Goal: Task Accomplishment & Management: Use online tool/utility

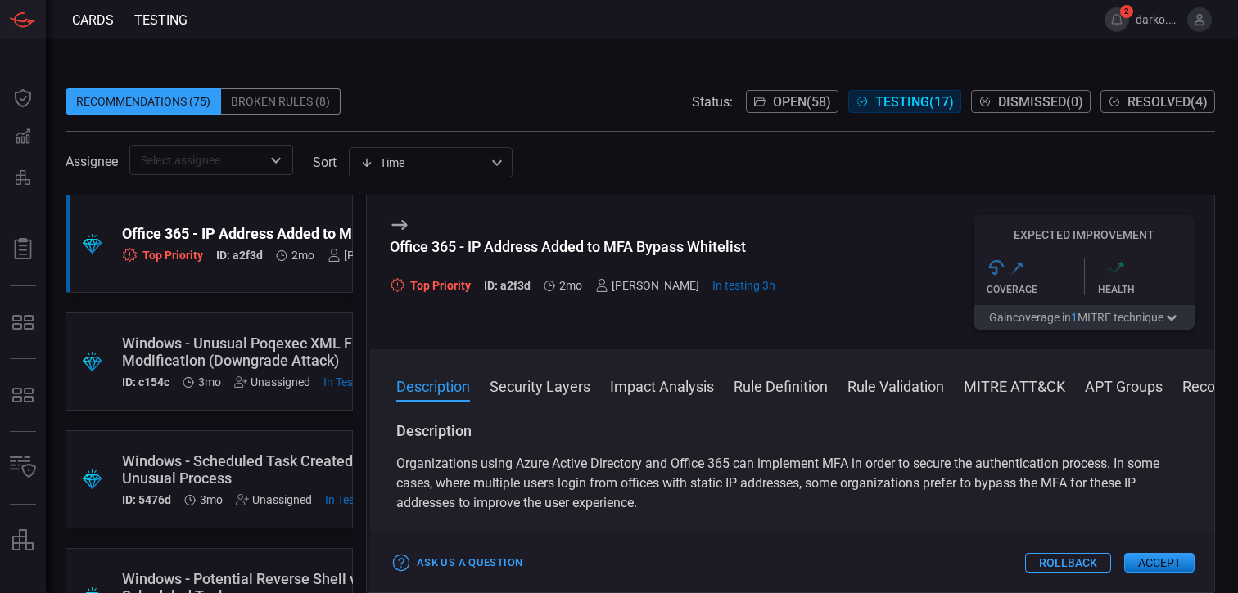
click at [251, 241] on div "Office 365 - IP Address Added to MFA Bypass Whitelist" at bounding box center [315, 233] width 387 height 17
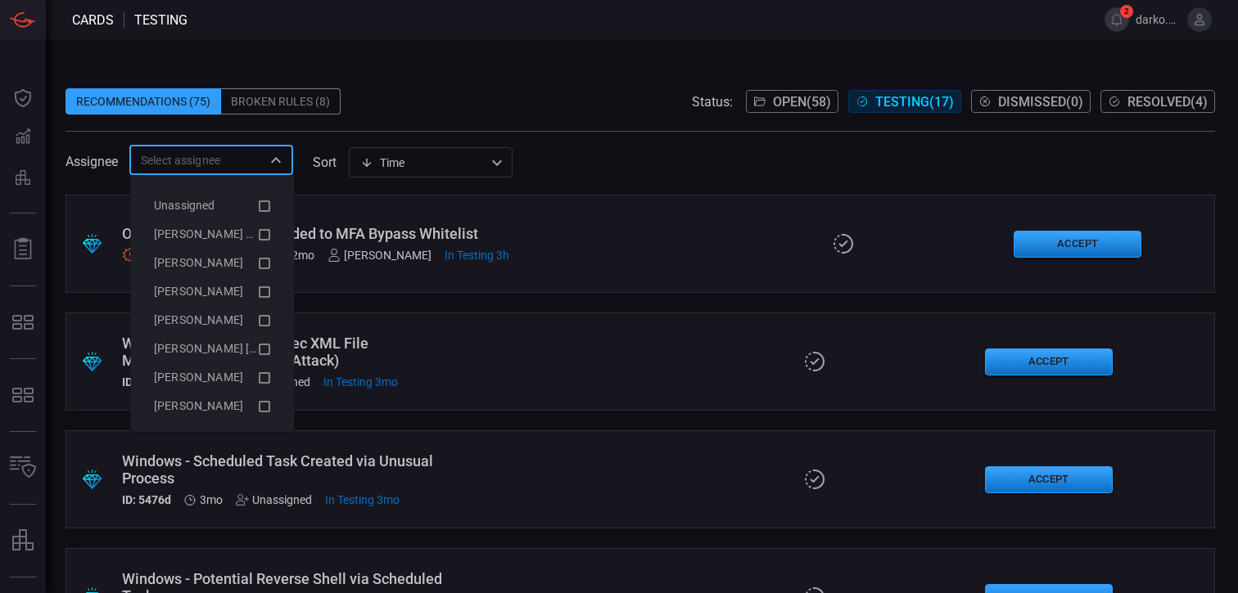
click at [222, 160] on input "text" at bounding box center [197, 160] width 127 height 20
click at [257, 233] on icon at bounding box center [264, 235] width 15 height 20
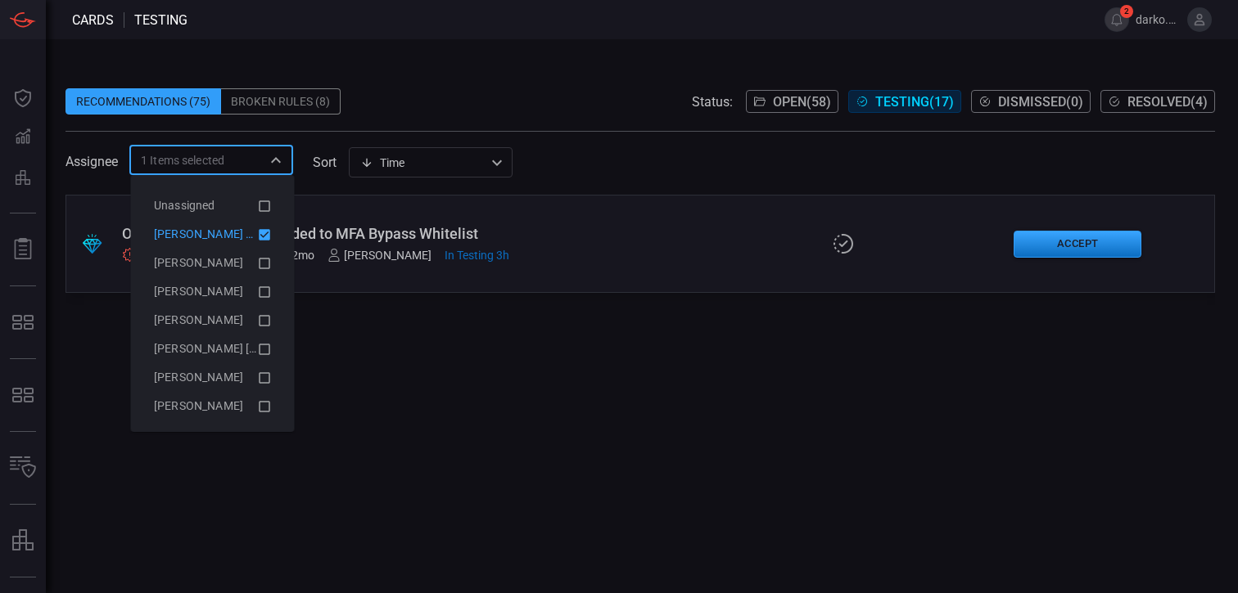
click at [985, 331] on div ".suggested_cards_icon{fill:url(#suggested_cards_icon);} Office 365 - IP Address…" at bounding box center [639, 394] width 1149 height 399
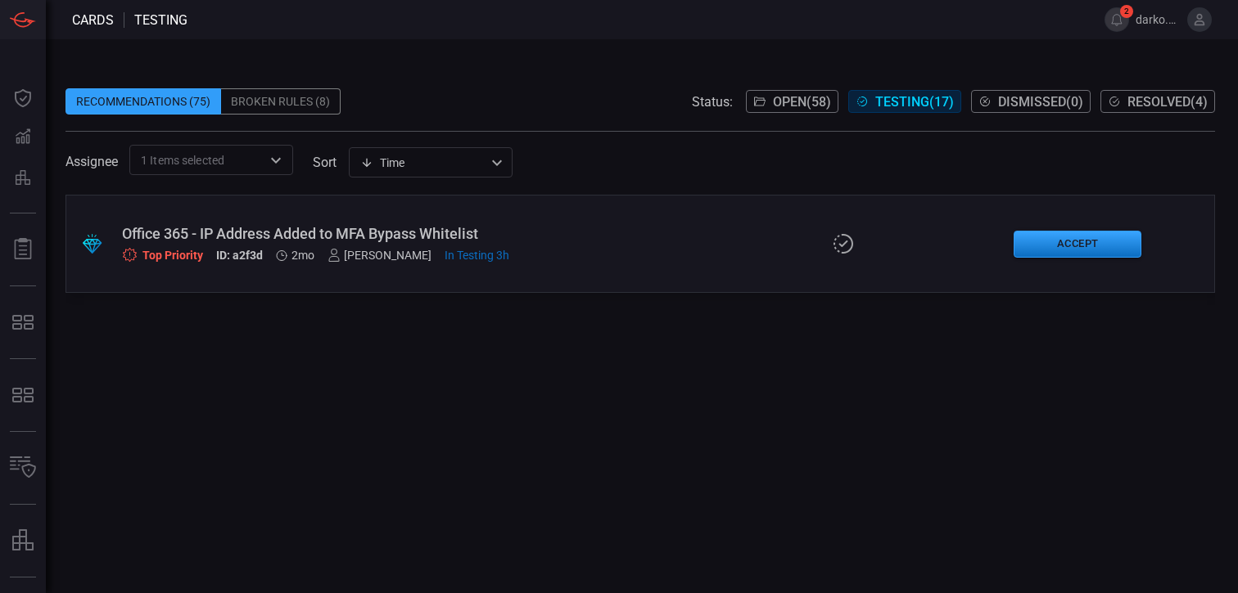
click at [675, 270] on div ".suggested_cards_icon{fill:url(#suggested_cards_icon);} Office 365 - IP Address…" at bounding box center [639, 244] width 1149 height 98
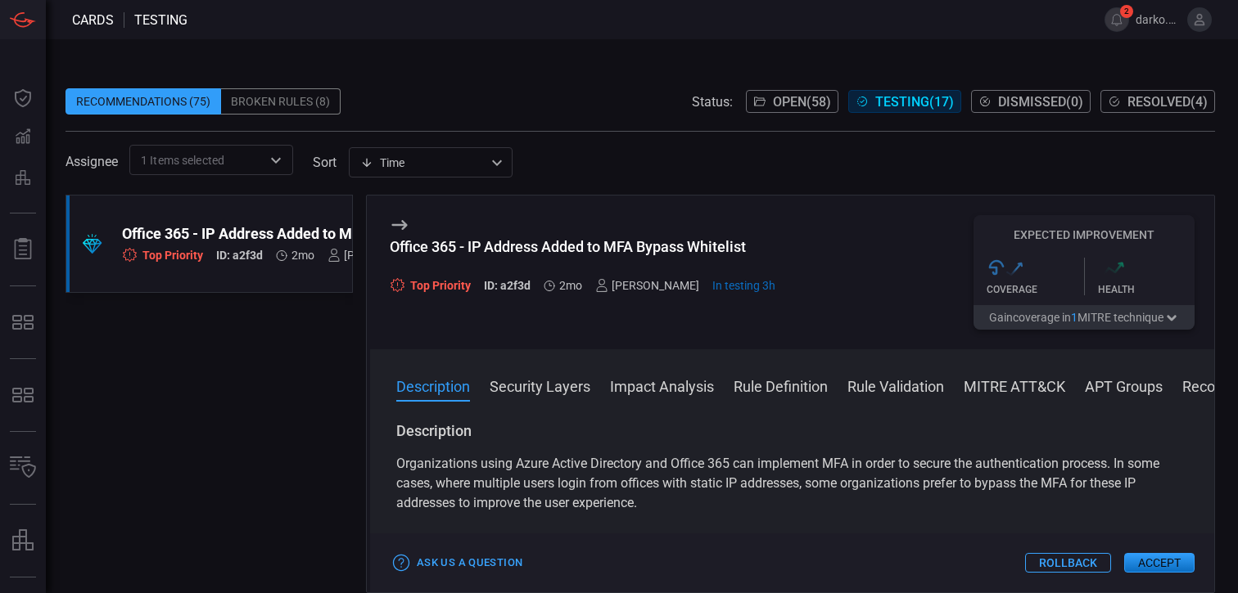
click at [1172, 561] on button "Accept" at bounding box center [1159, 563] width 70 height 20
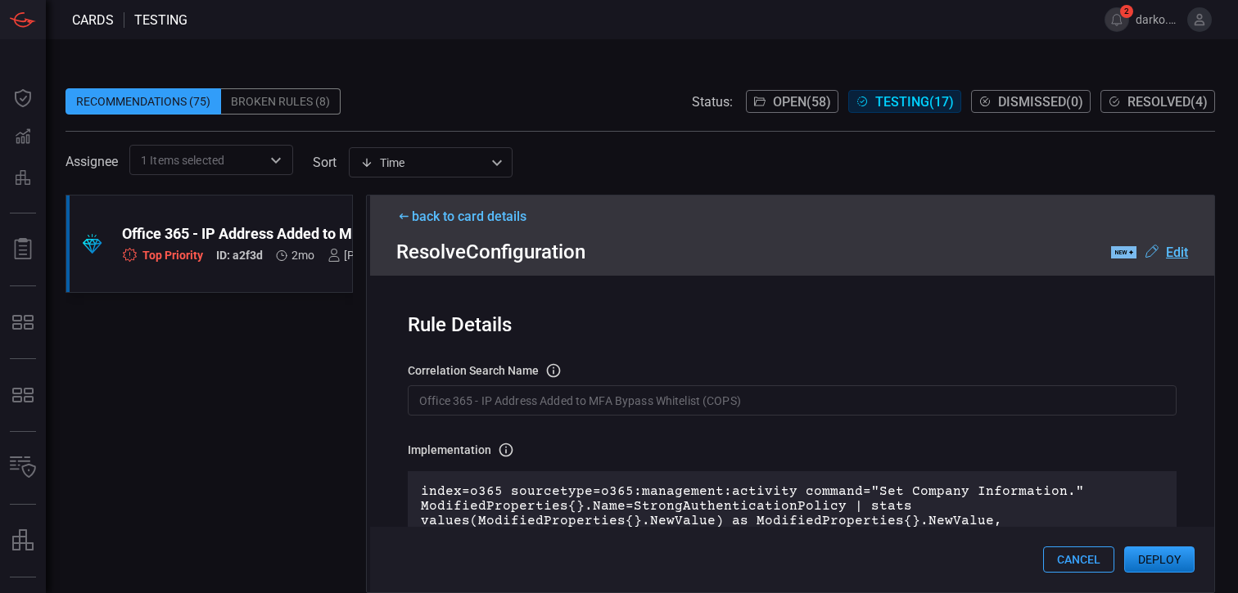
click at [1166, 561] on button "Deploy" at bounding box center [1159, 560] width 70 height 26
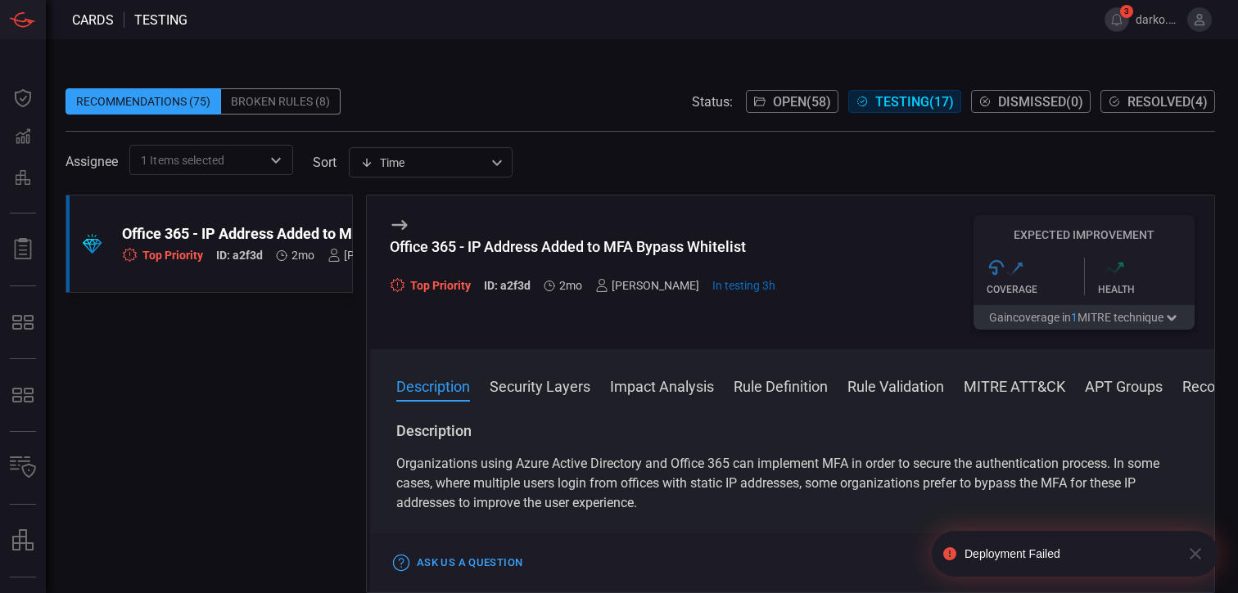
click at [1195, 556] on icon "button" at bounding box center [1195, 554] width 20 height 20
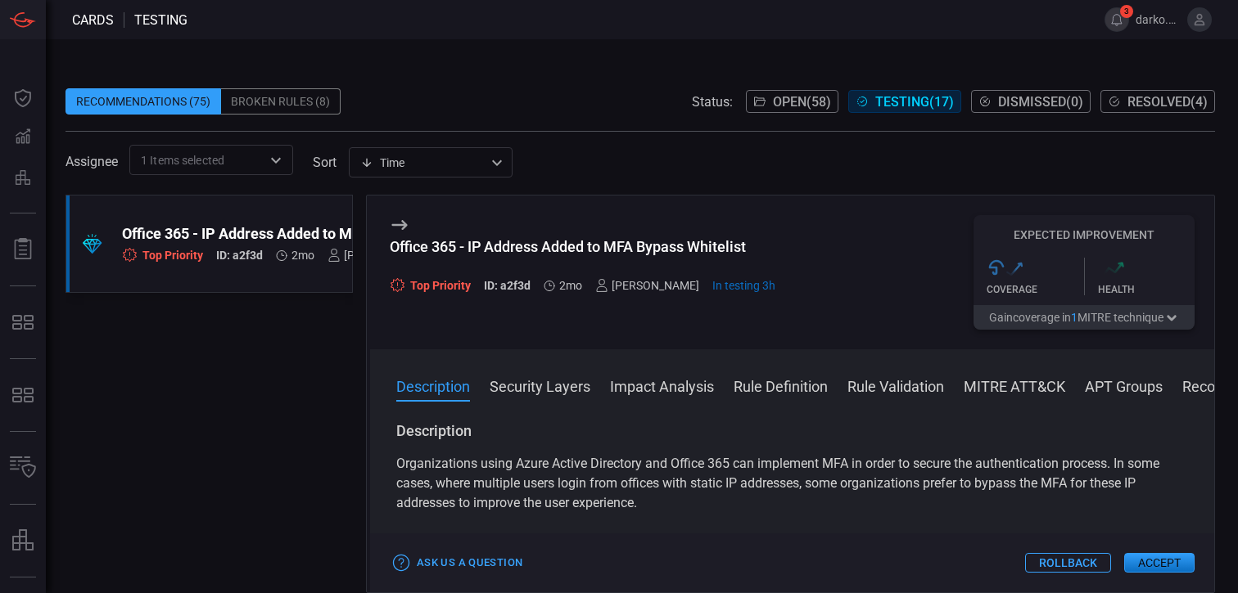
click at [1119, 20] on button "3" at bounding box center [1116, 19] width 25 height 25
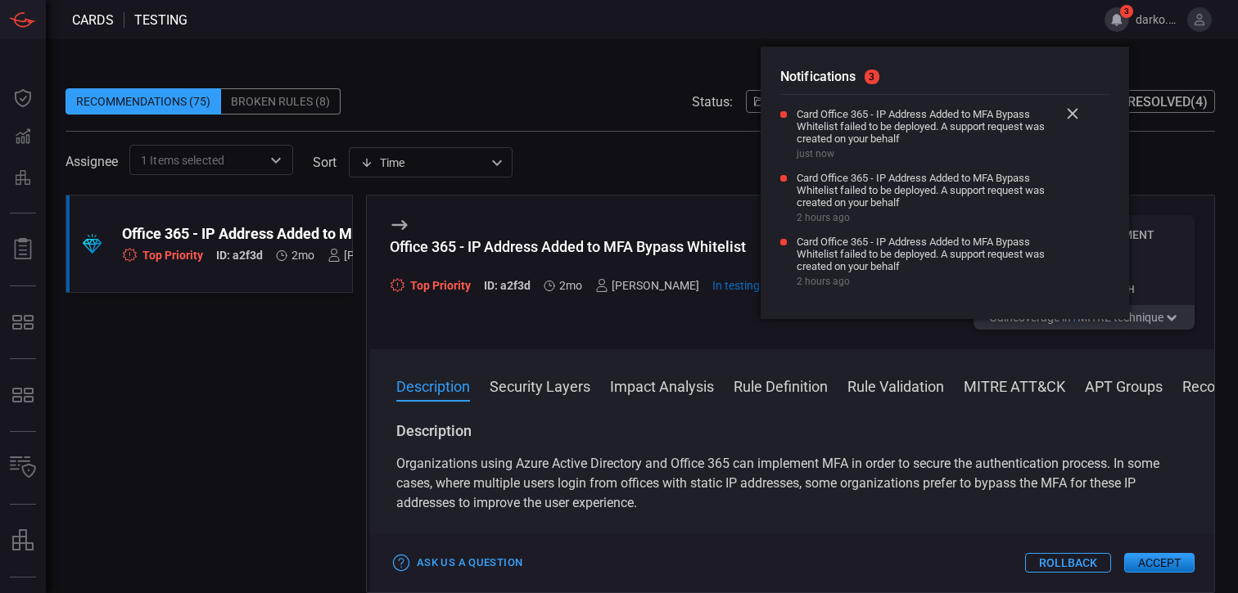
click at [1072, 112] on icon at bounding box center [1072, 113] width 11 height 11
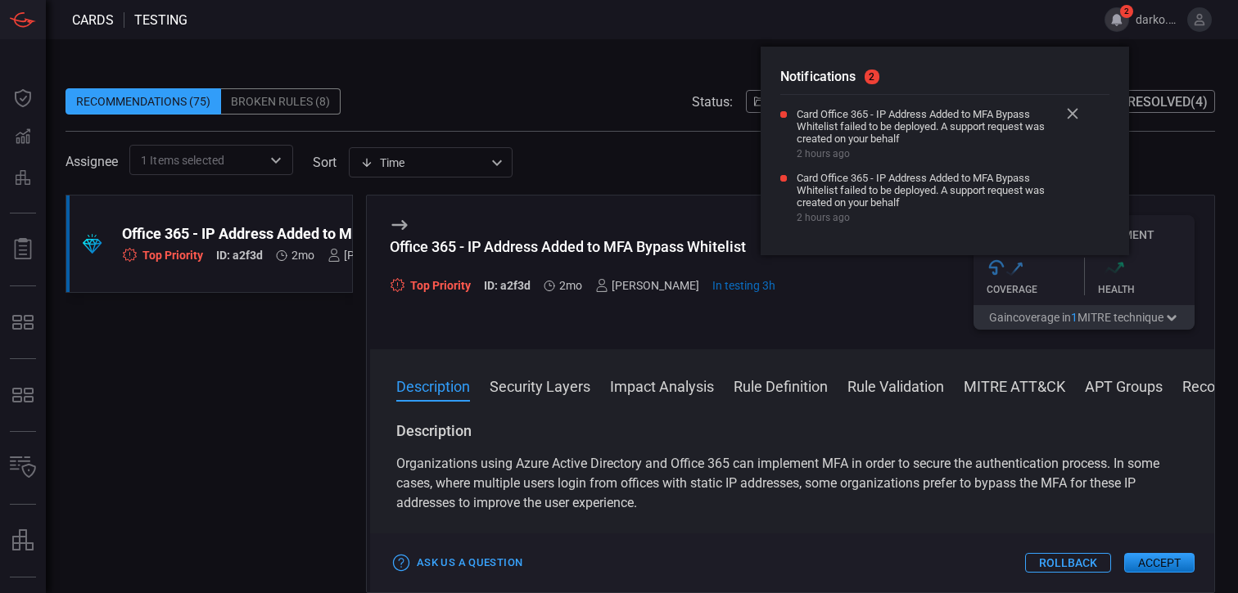
click at [1072, 112] on icon at bounding box center [1072, 113] width 11 height 11
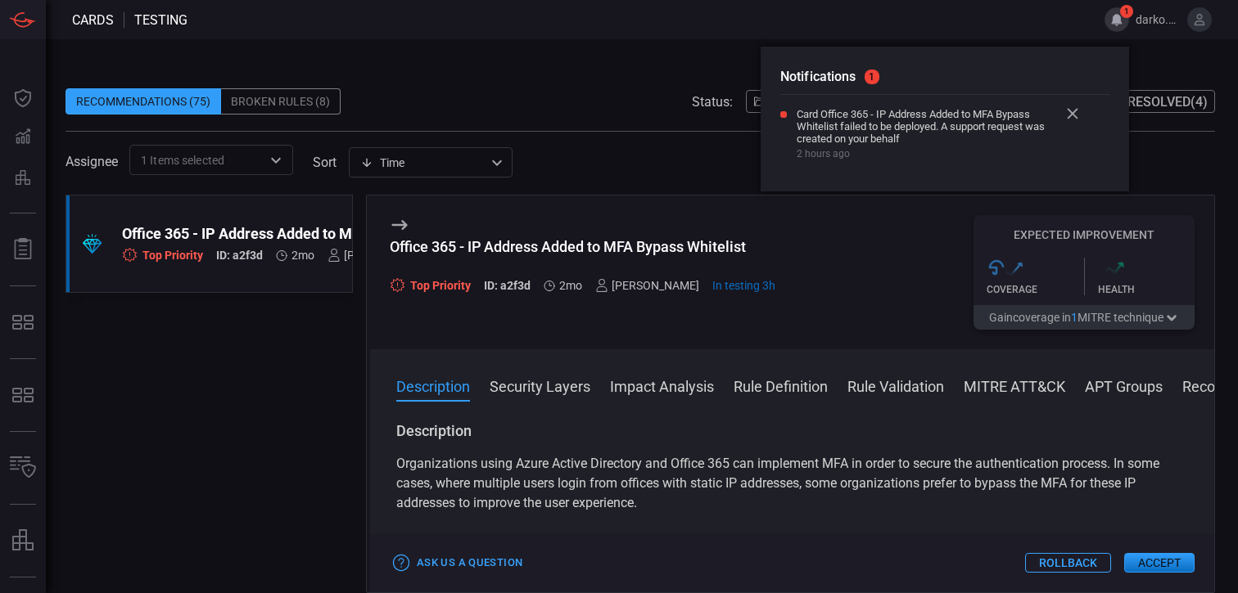
click at [1072, 112] on icon at bounding box center [1072, 113] width 11 height 11
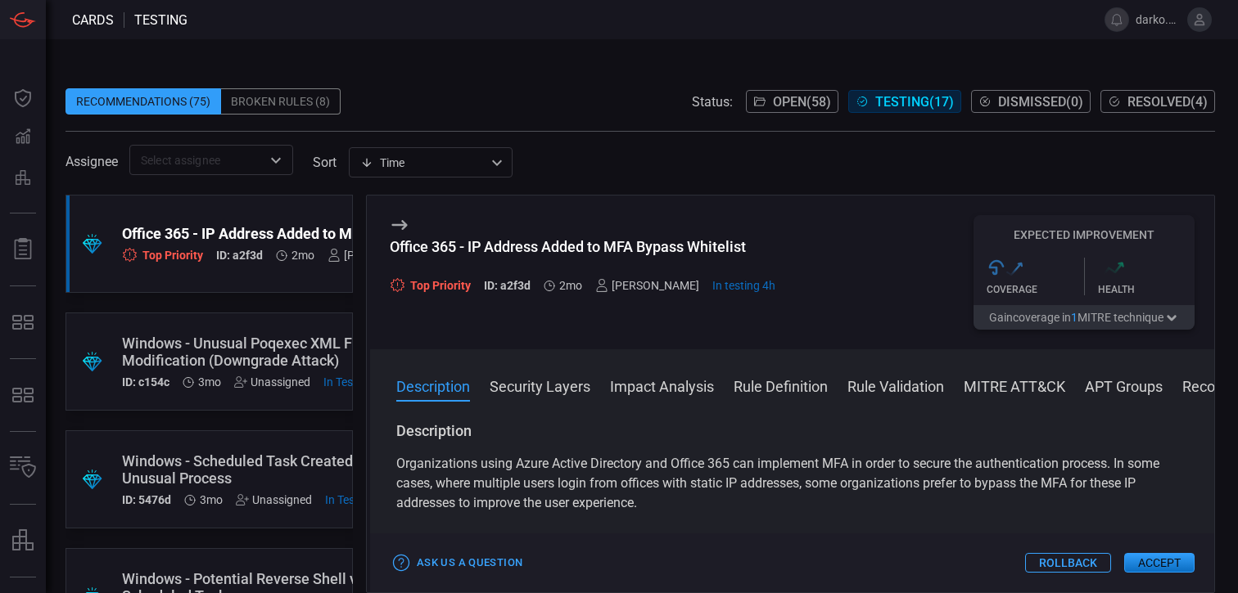
click at [256, 172] on div "​" at bounding box center [211, 160] width 164 height 30
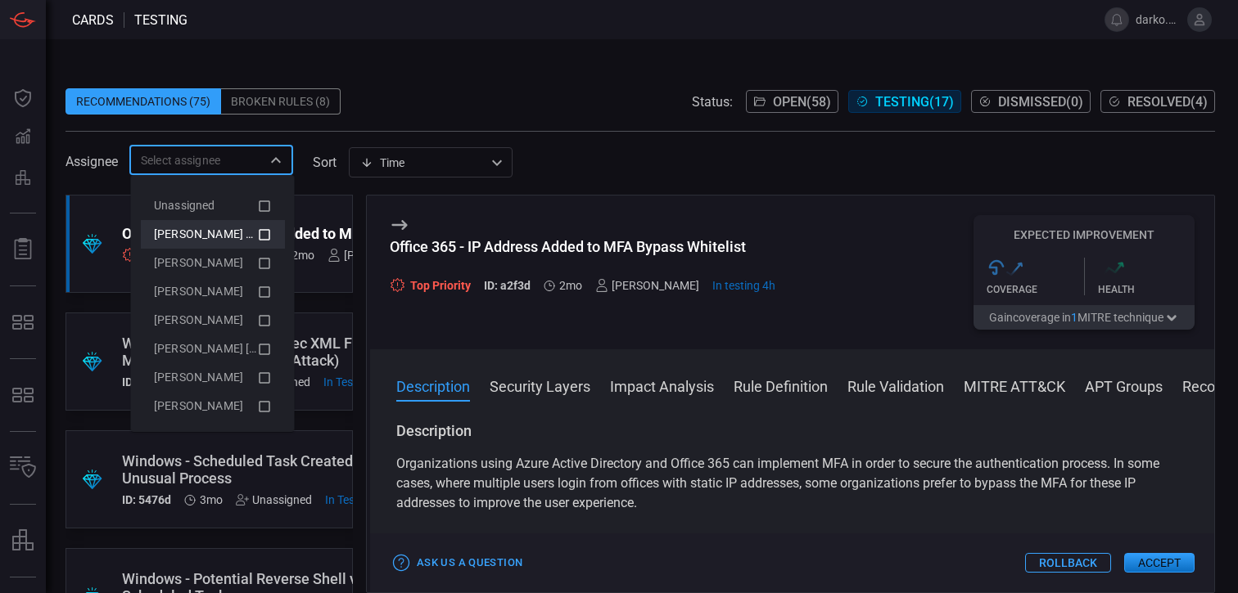
click at [232, 238] on span "Darko Blagojevic (Myself)" at bounding box center [221, 234] width 134 height 13
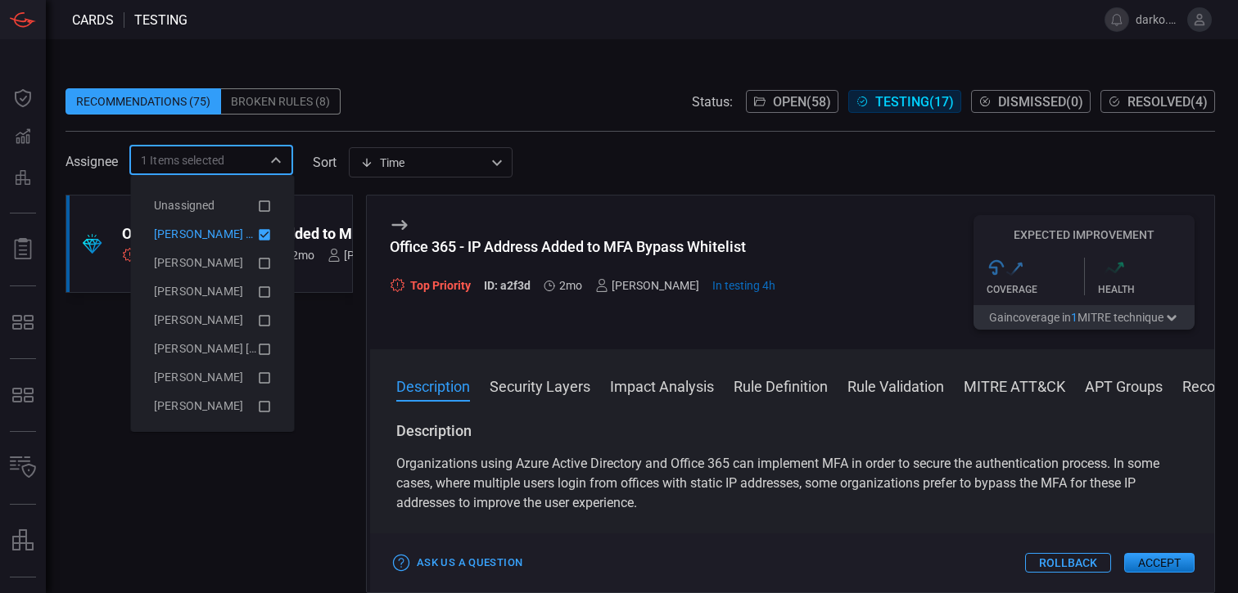
click at [1179, 568] on button "Accept" at bounding box center [1159, 563] width 70 height 20
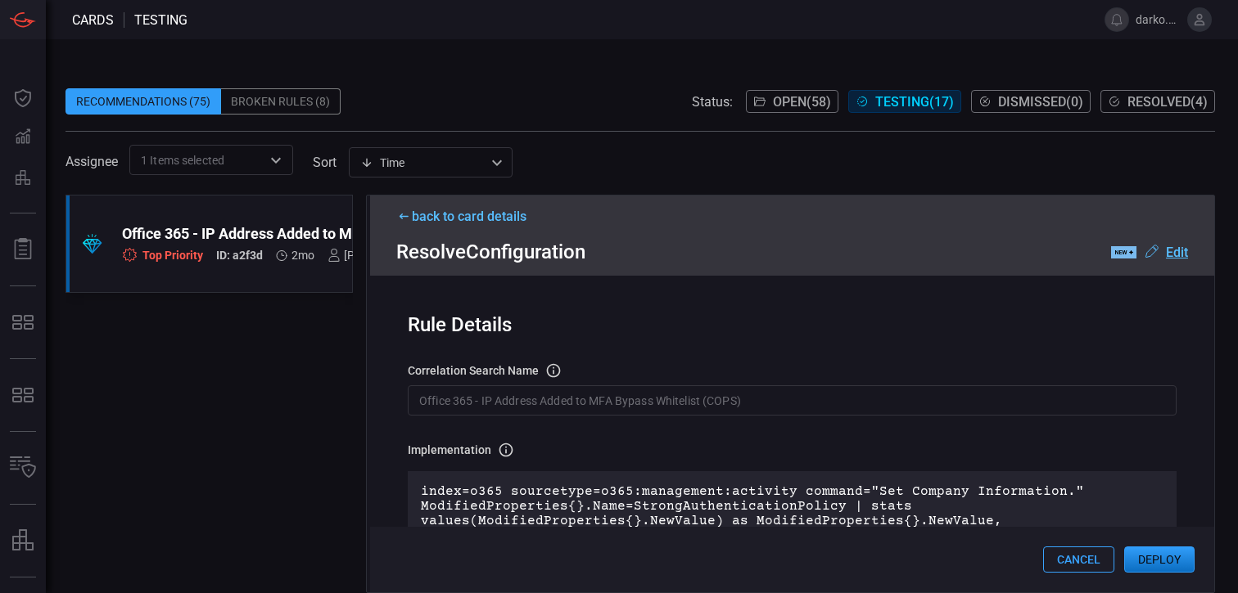
click at [1161, 559] on button "Deploy" at bounding box center [1159, 560] width 70 height 26
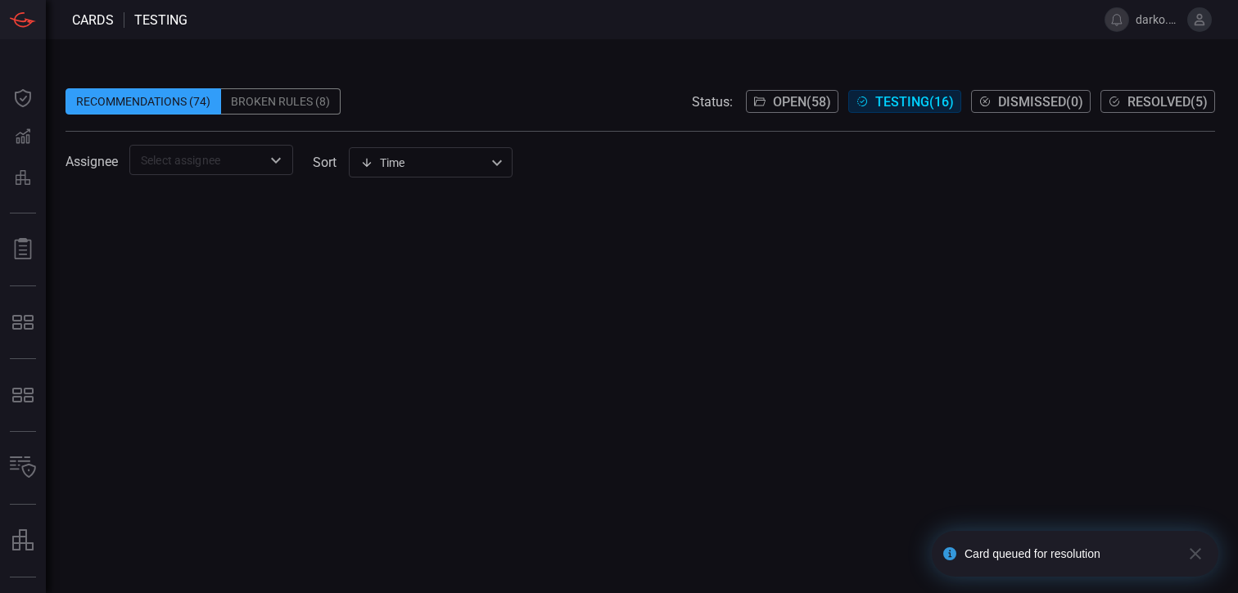
click at [1193, 554] on icon "button" at bounding box center [1194, 553] width 11 height 11
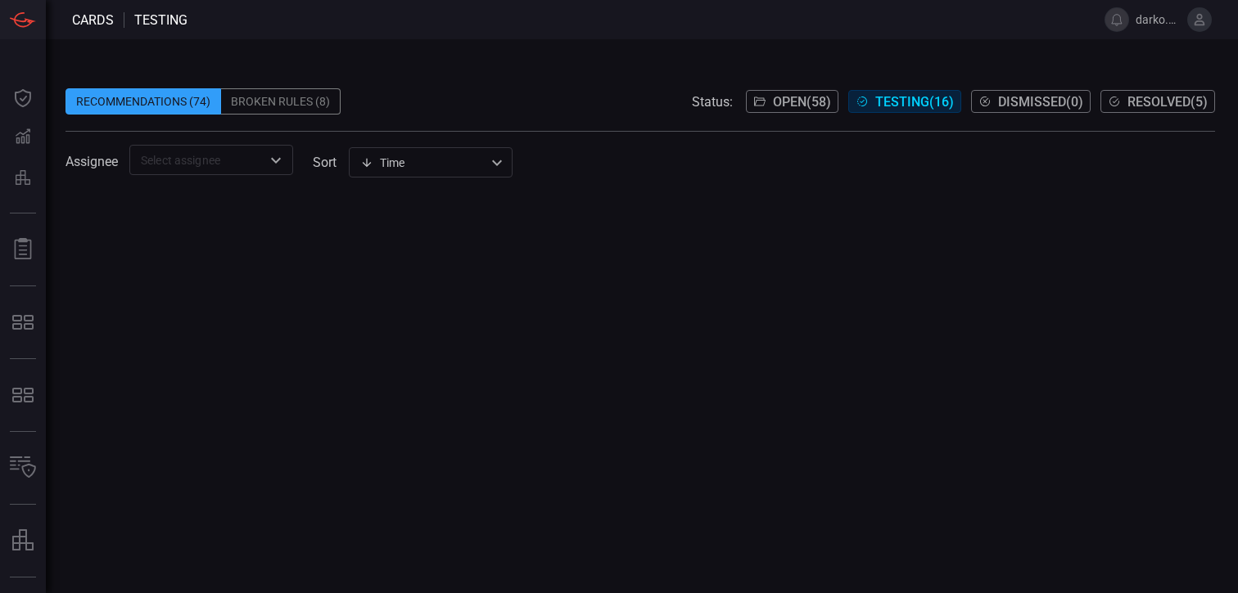
click at [1128, 102] on span "Resolved ( 5 )" at bounding box center [1167, 102] width 80 height 16
